Goal: Information Seeking & Learning: Learn about a topic

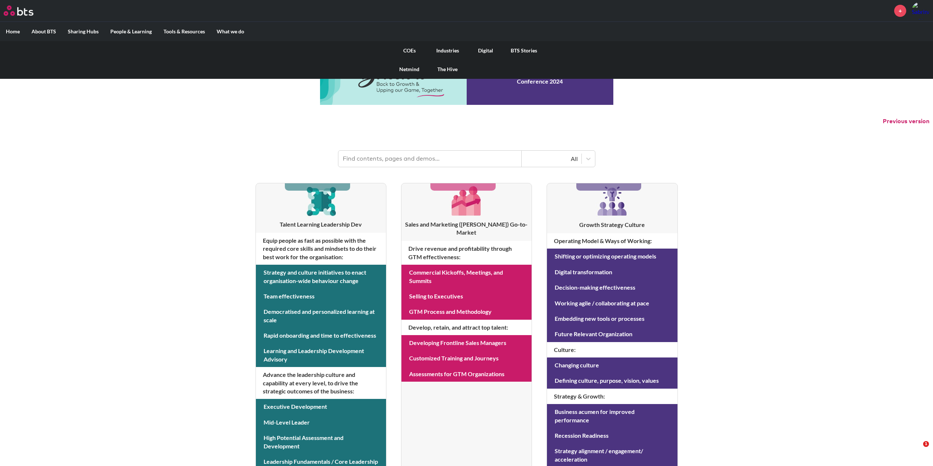
click at [401, 50] on link "COEs" at bounding box center [410, 50] width 38 height 19
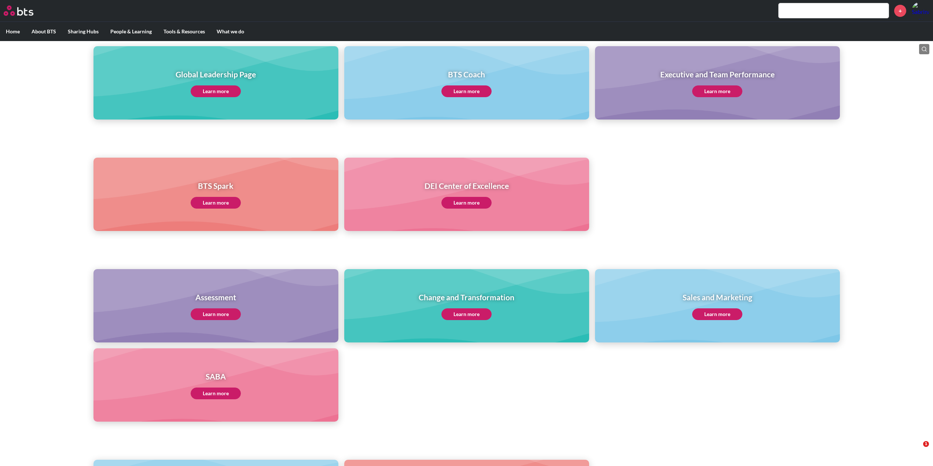
scroll to position [207, 0]
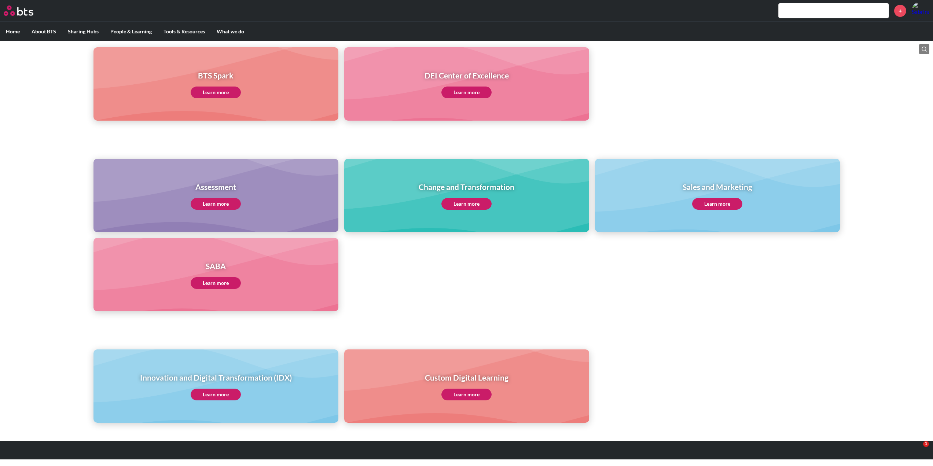
click at [225, 394] on link "Learn more" at bounding box center [216, 395] width 50 height 12
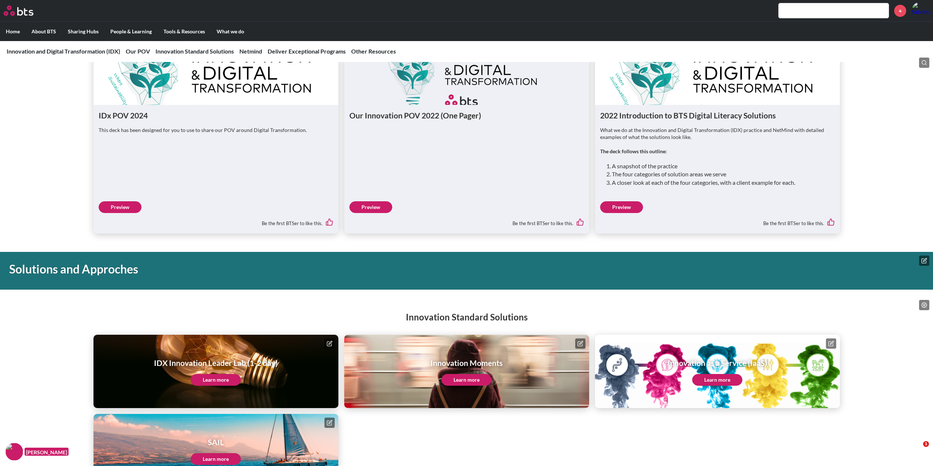
scroll to position [770, 0]
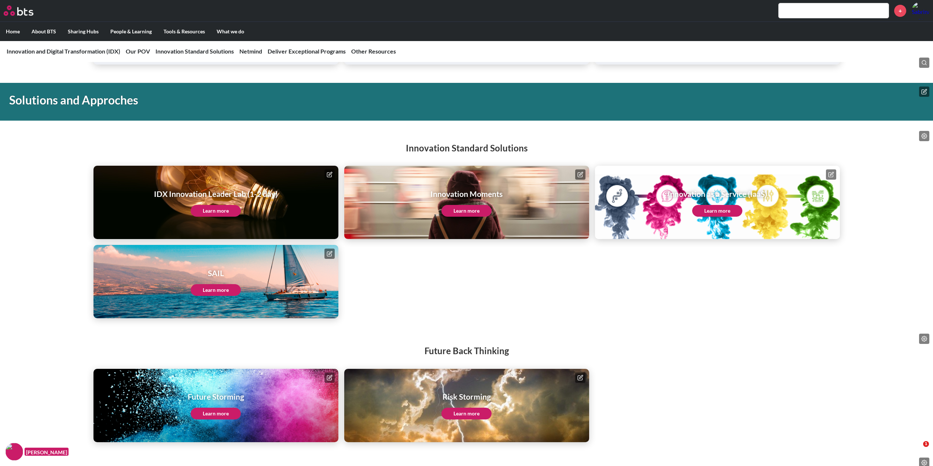
click at [223, 209] on link "Learn more" at bounding box center [216, 211] width 50 height 12
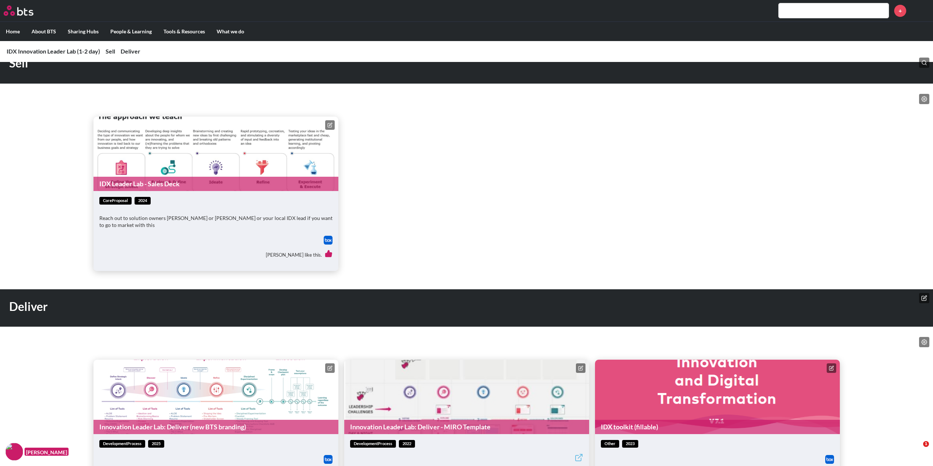
scroll to position [403, 0]
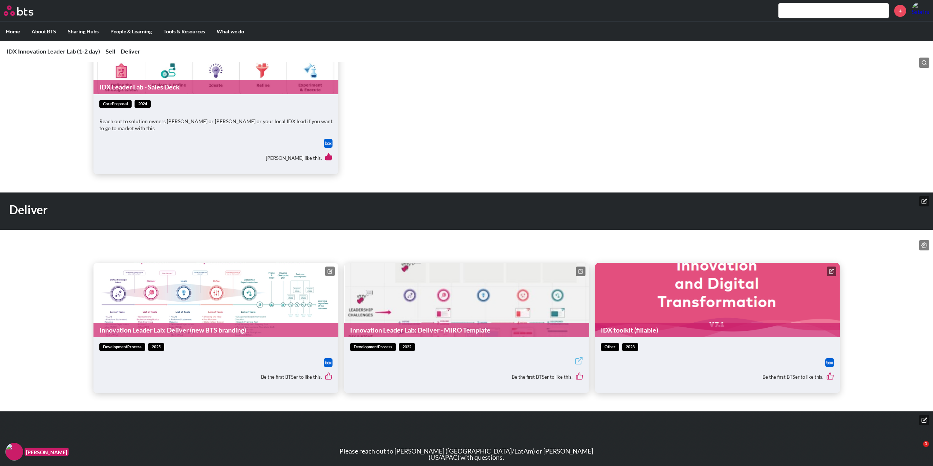
click at [331, 362] on img at bounding box center [328, 362] width 9 height 9
